Goal: Information Seeking & Learning: Learn about a topic

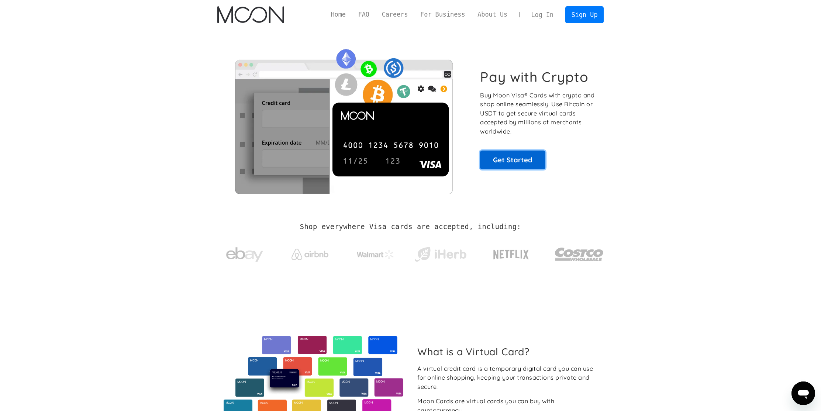
click at [513, 156] on link "Get Started" at bounding box center [512, 160] width 65 height 18
click at [367, 14] on link "FAQ" at bounding box center [364, 14] width 24 height 9
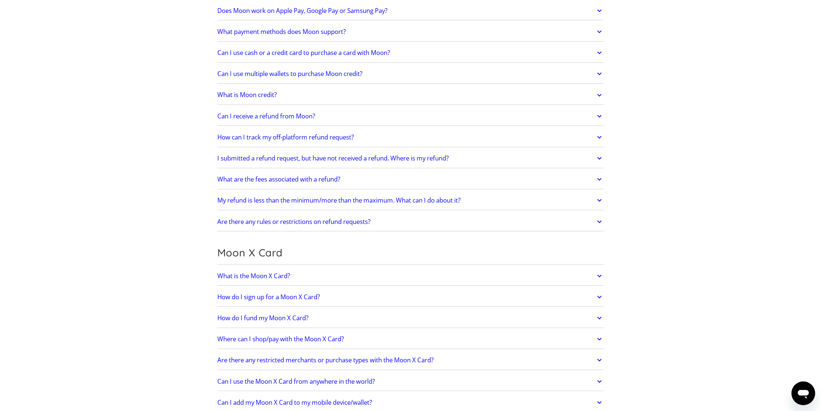
scroll to position [343, 0]
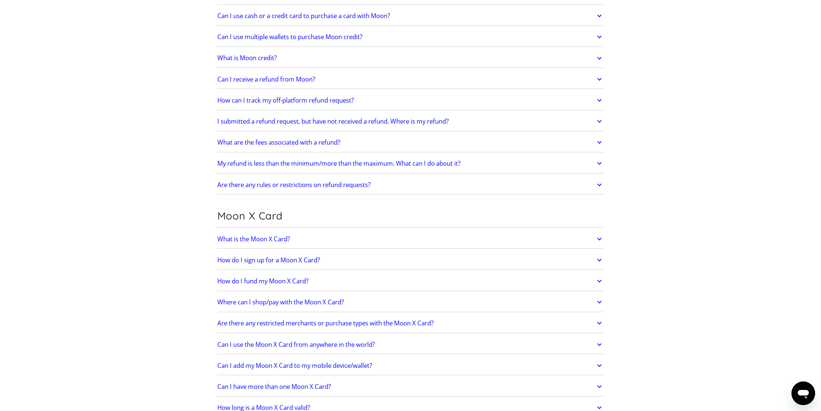
click at [370, 327] on h2 "Are there any restricted merchants or purchase types with the Moon X Card?" at bounding box center [325, 323] width 216 height 7
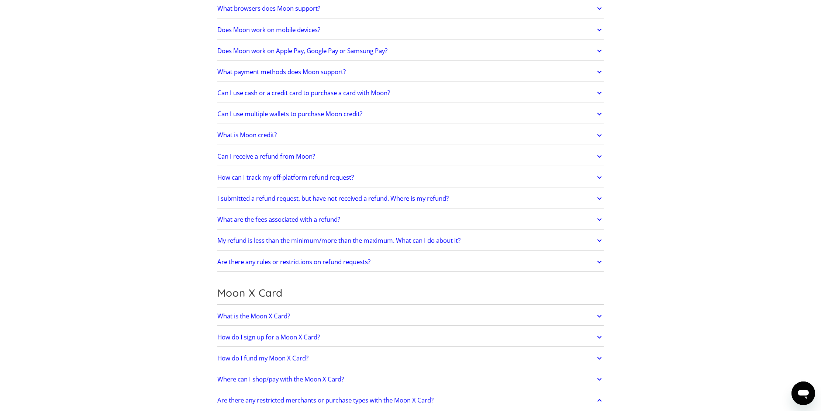
scroll to position [0, 0]
